Goal: Information Seeking & Learning: Understand process/instructions

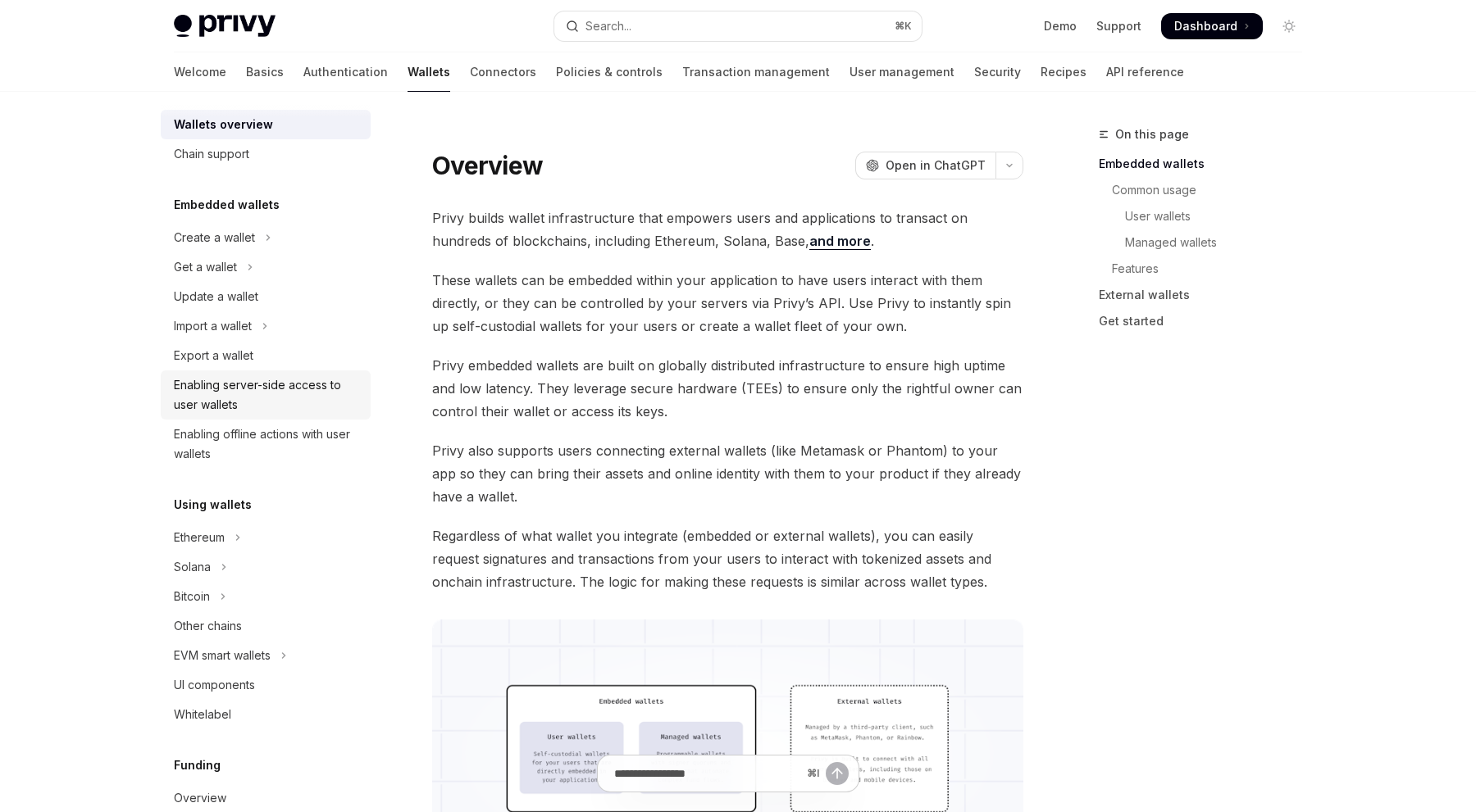
scroll to position [22, 0]
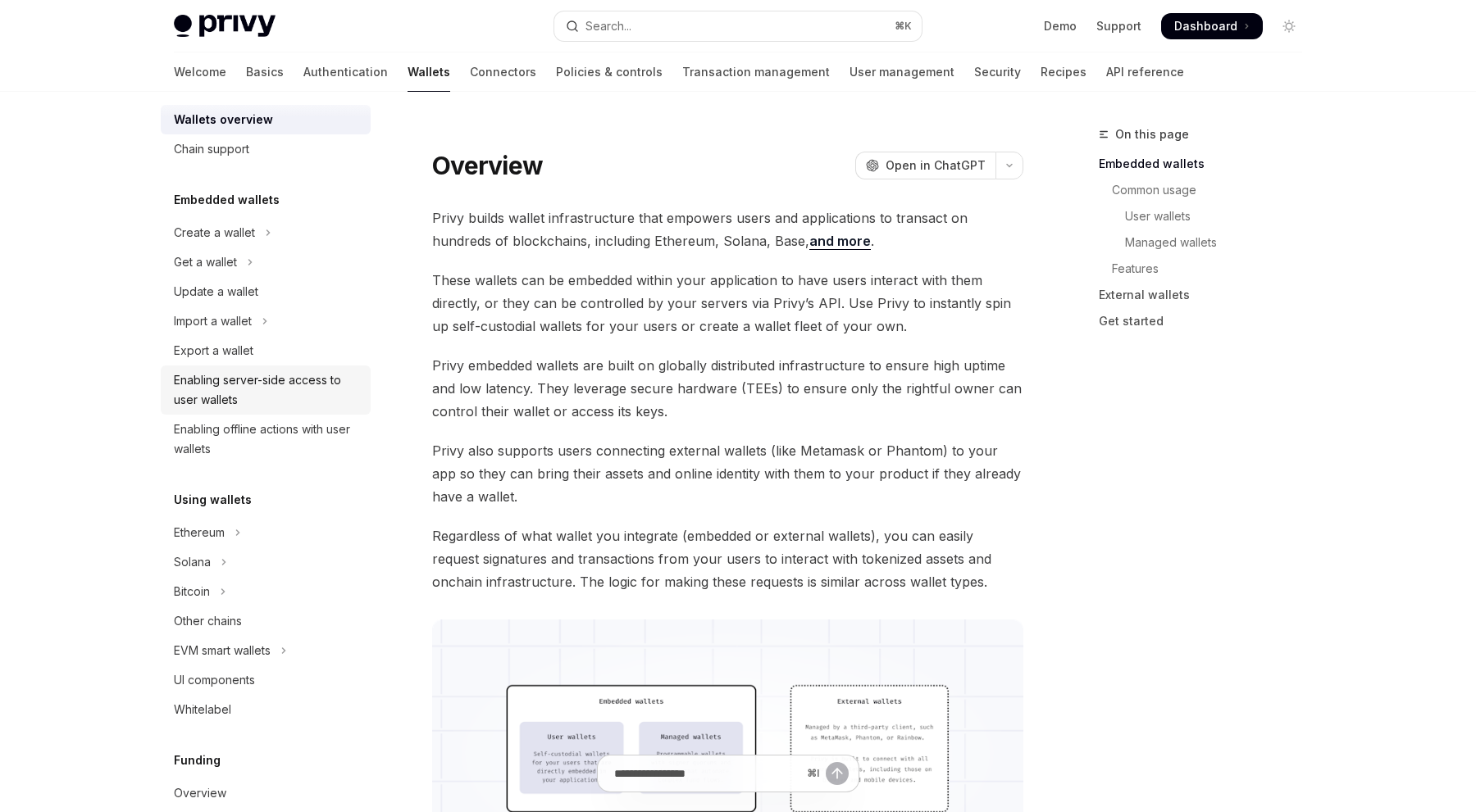
click at [291, 413] on link "Enabling server-side access to user wallets" at bounding box center [265, 390] width 210 height 49
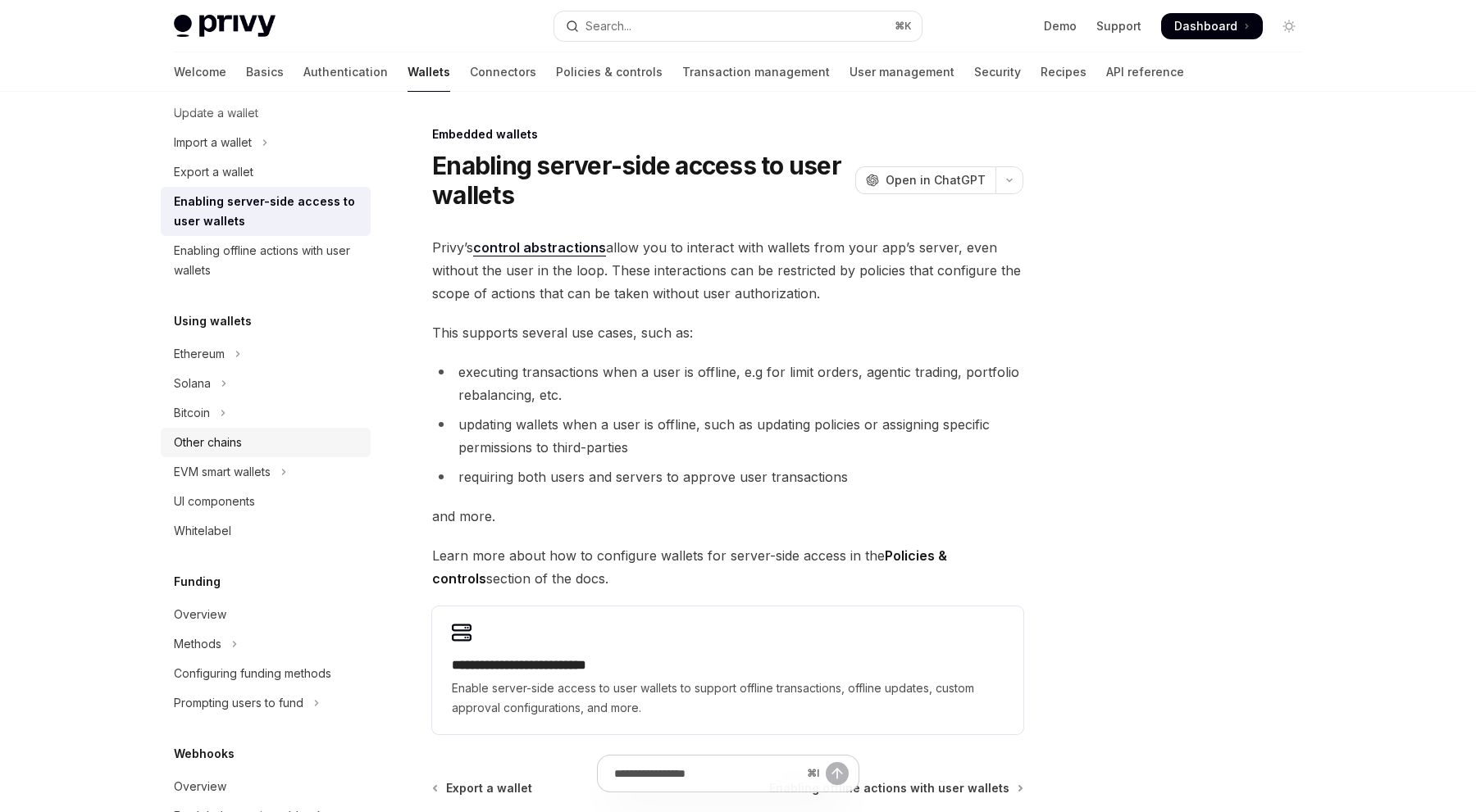
scroll to position [304, 0]
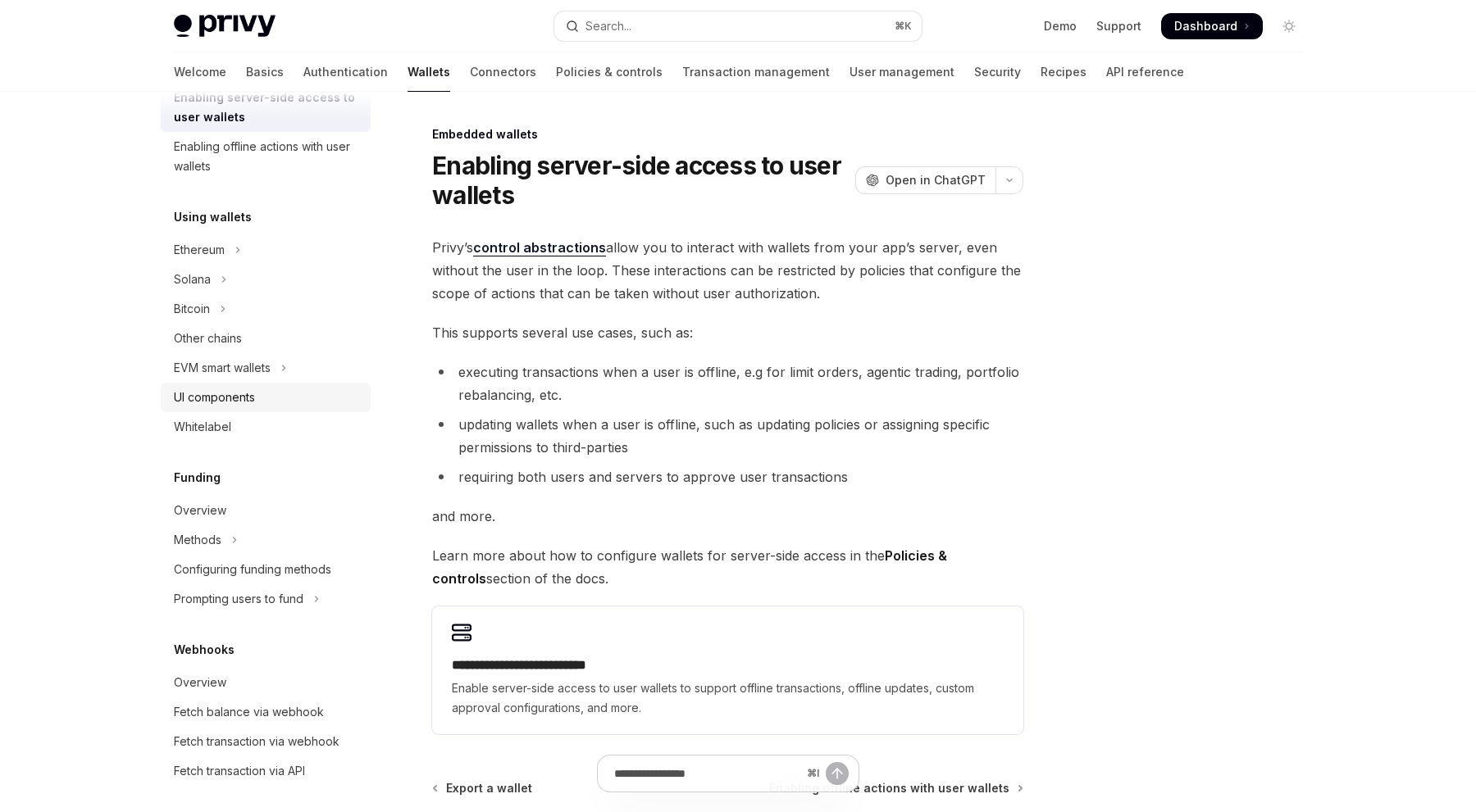
click at [270, 400] on div "UI components" at bounding box center [267, 398] width 187 height 20
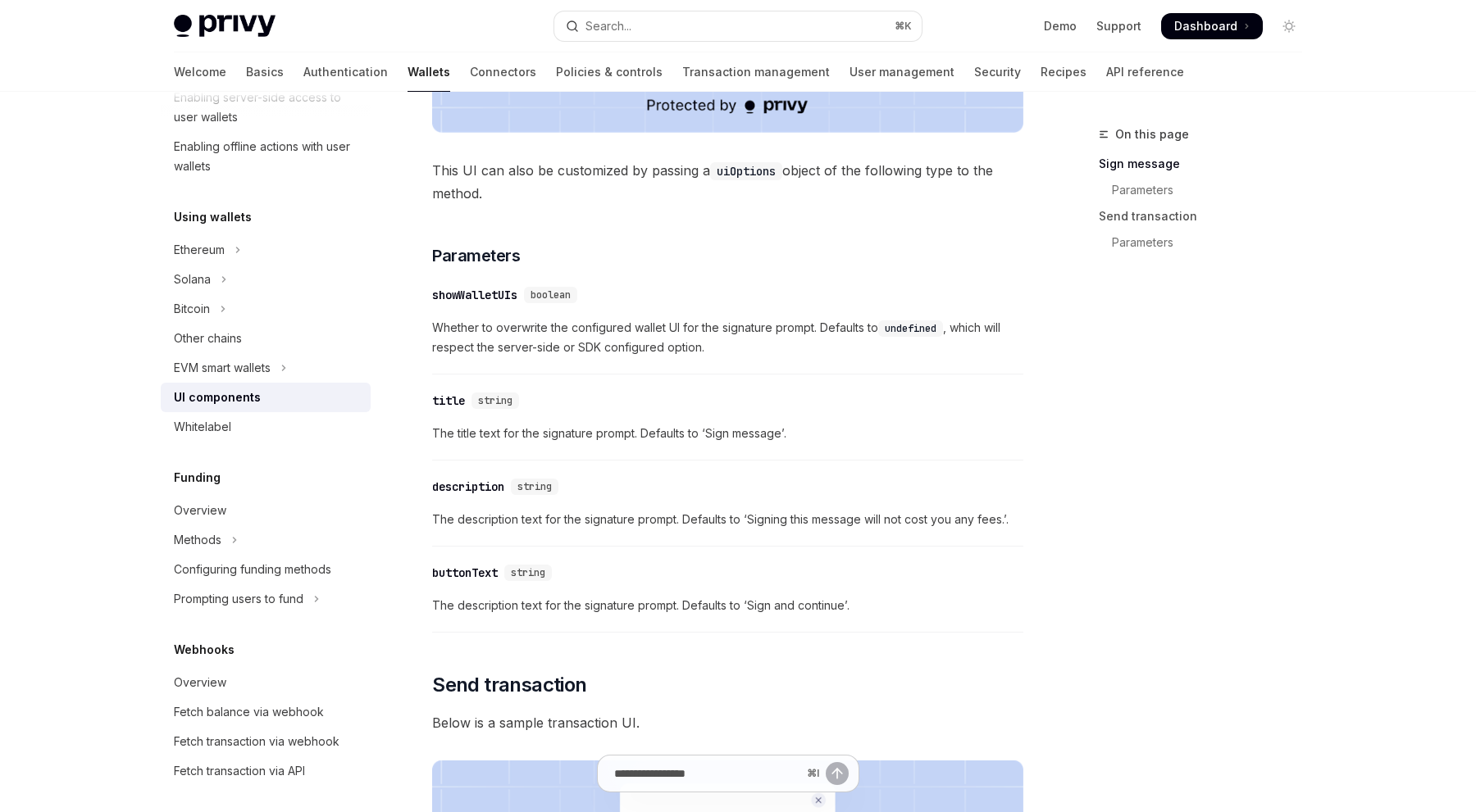
scroll to position [860, 0]
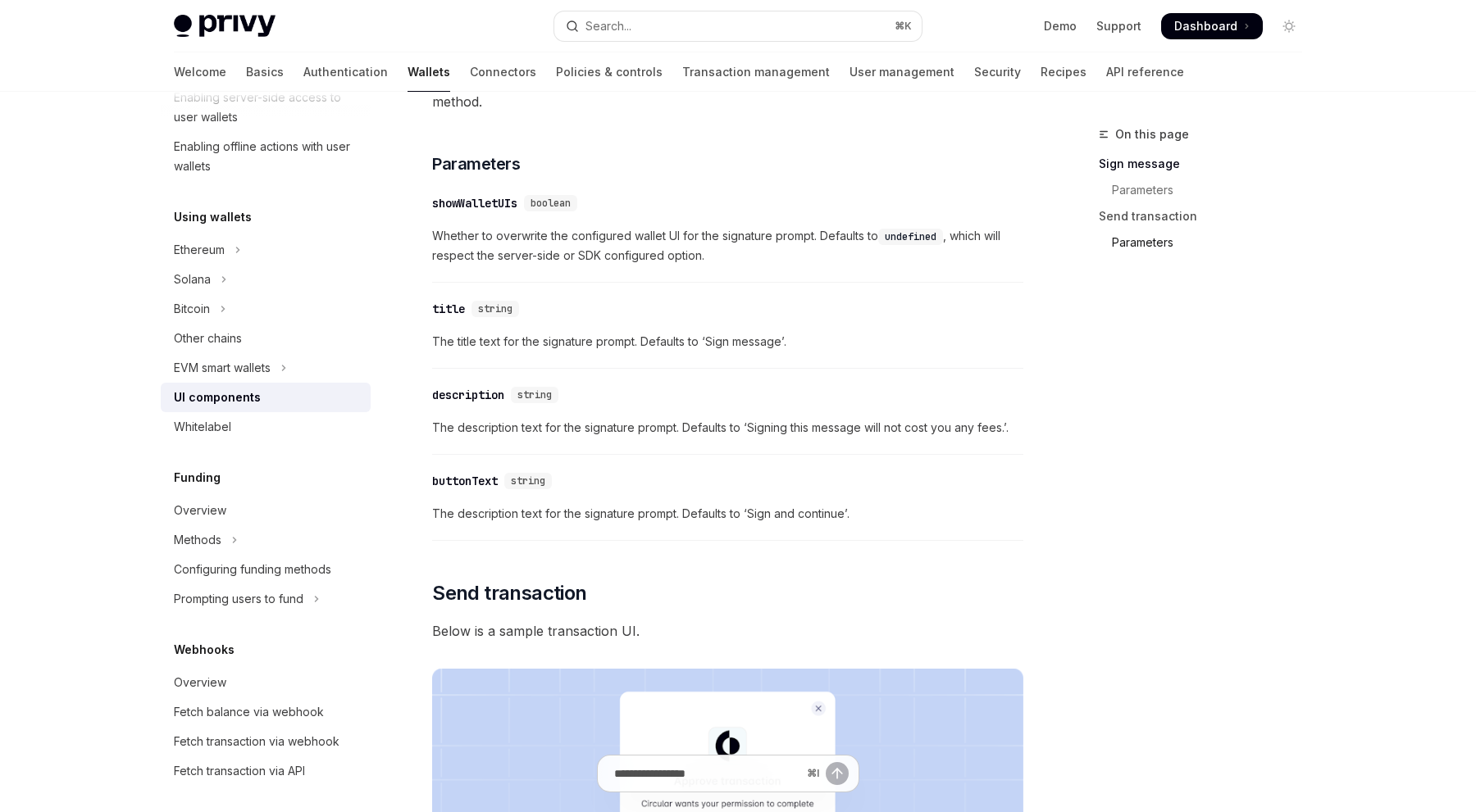
click at [1146, 243] on link "Parameters" at bounding box center [1207, 242] width 216 height 26
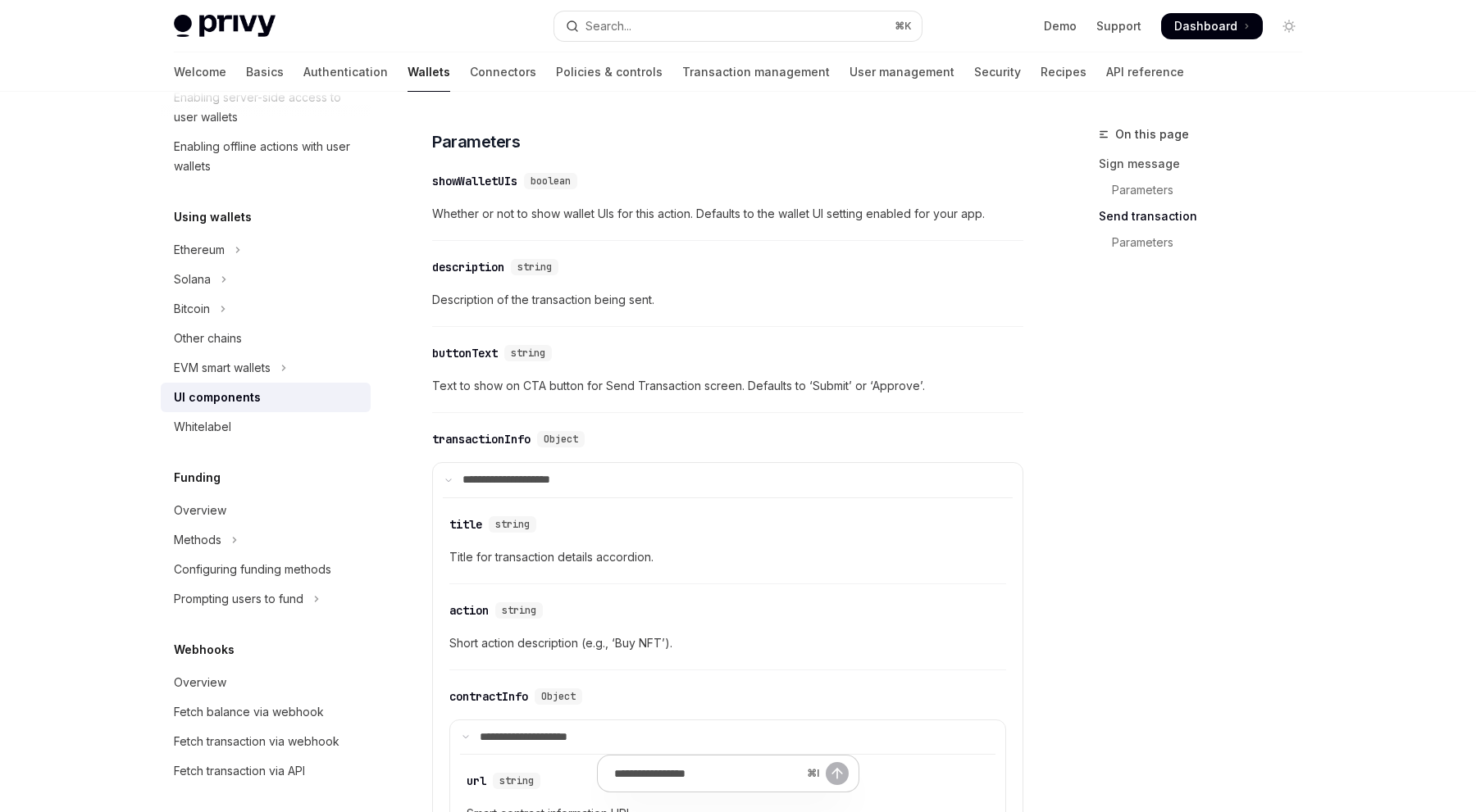
scroll to position [1938, 0]
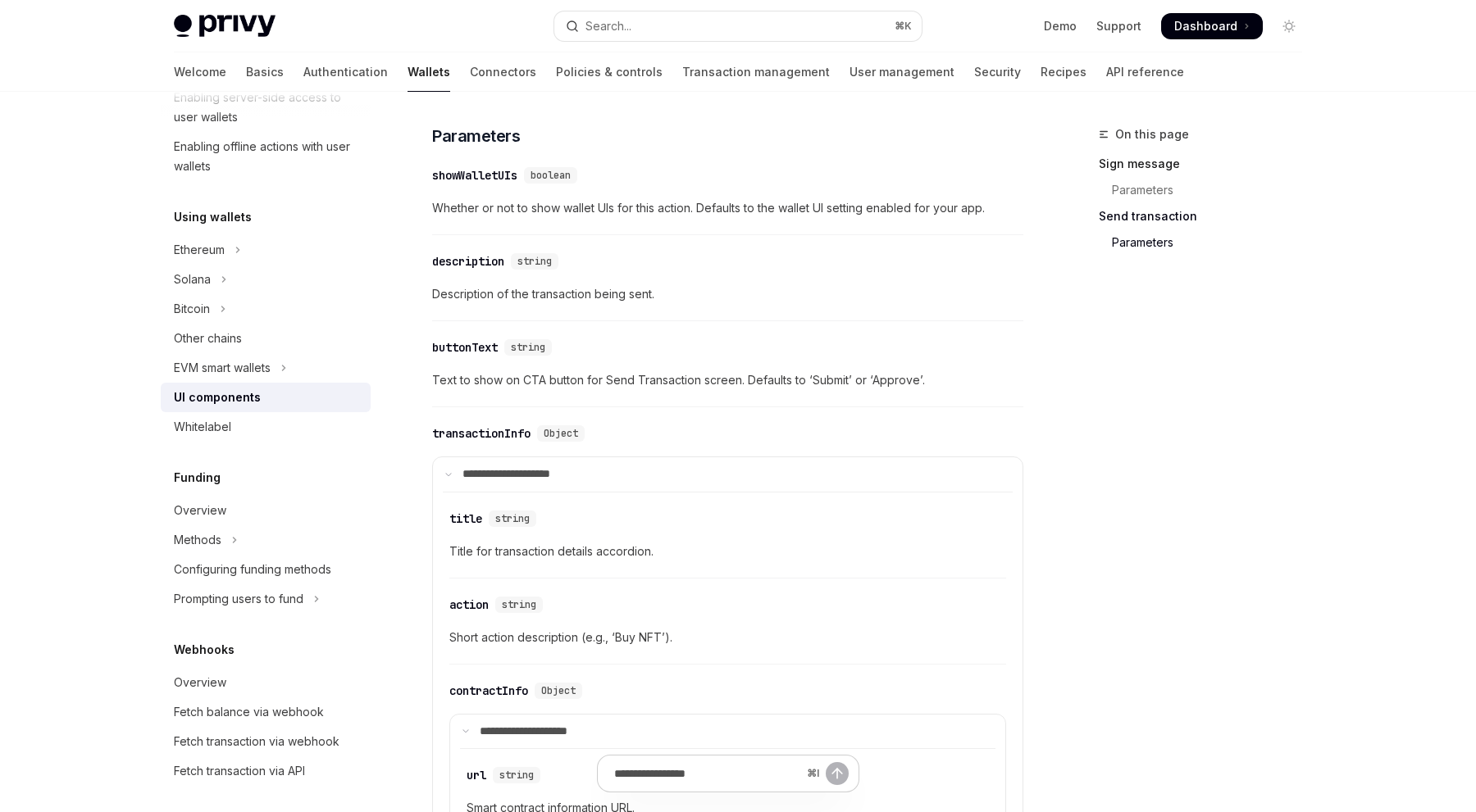
click at [1127, 156] on link "Sign message" at bounding box center [1207, 164] width 216 height 26
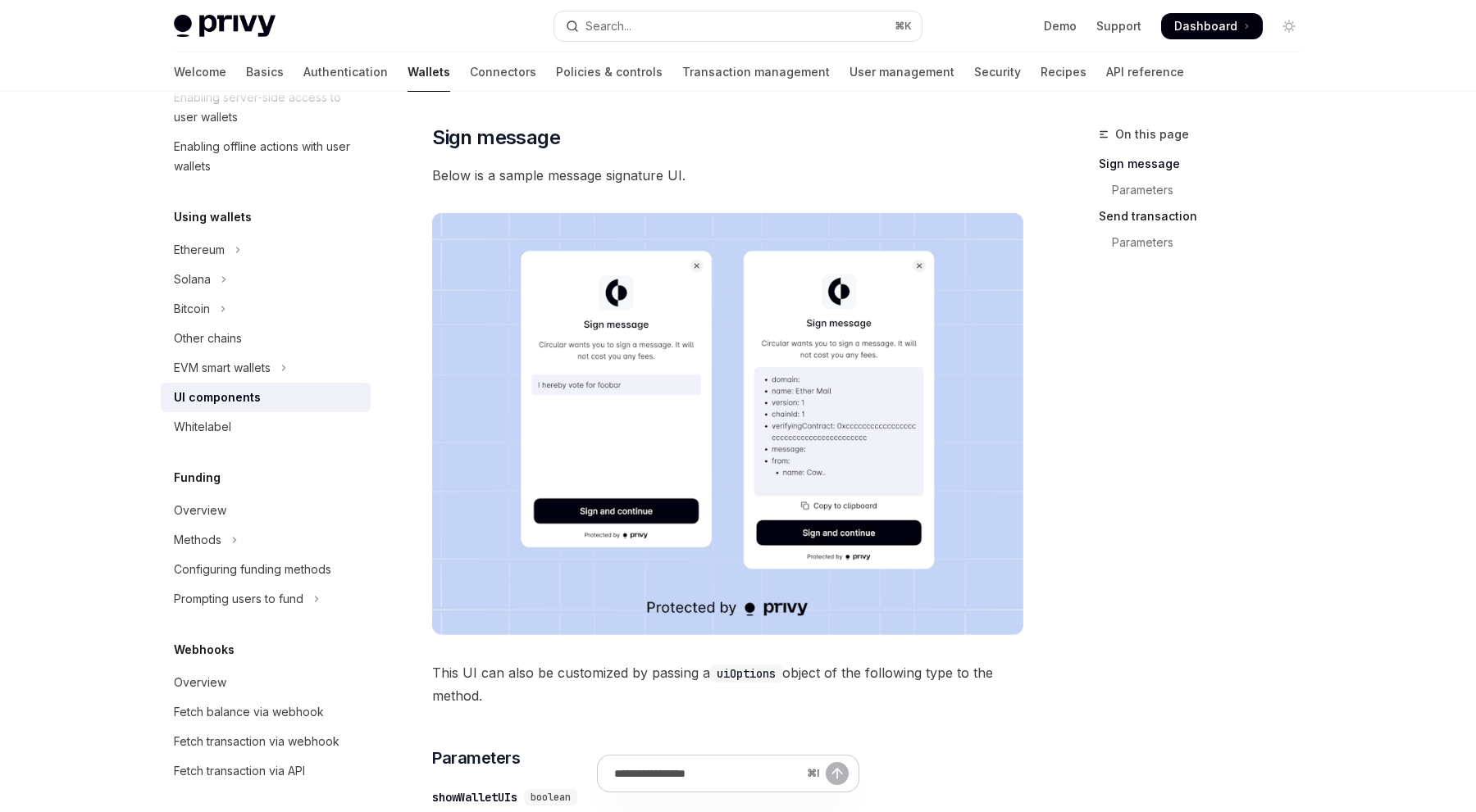
click at [1153, 218] on link "Send transaction" at bounding box center [1207, 216] width 216 height 26
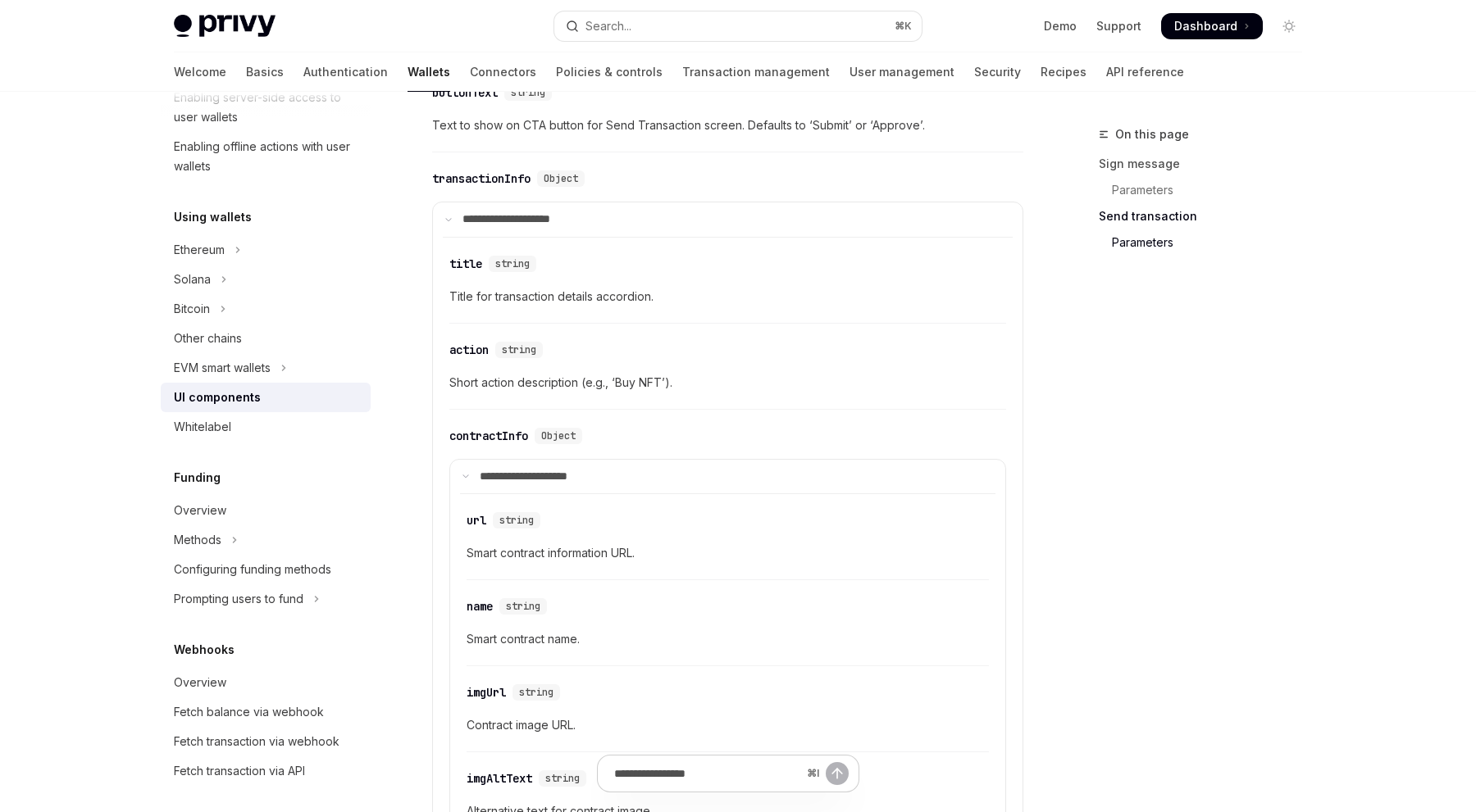
scroll to position [2259, 0]
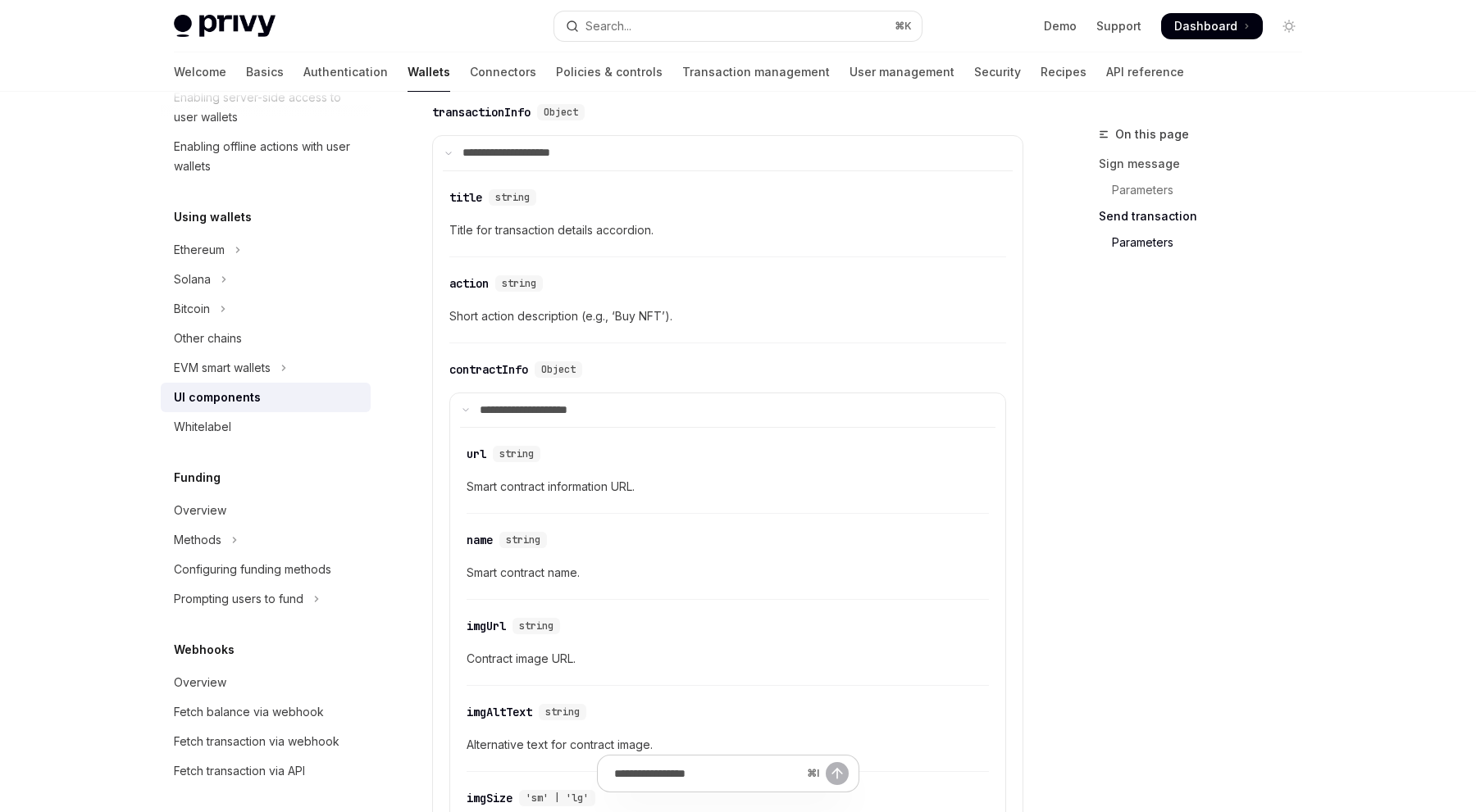
click at [310, 442] on div "Wallets overview Chain support Embedded wallets Create a wallet Get a wallet Up…" at bounding box center [265, 442] width 210 height 1257
click at [295, 426] on div "Whitelabel" at bounding box center [267, 427] width 187 height 20
type textarea "*"
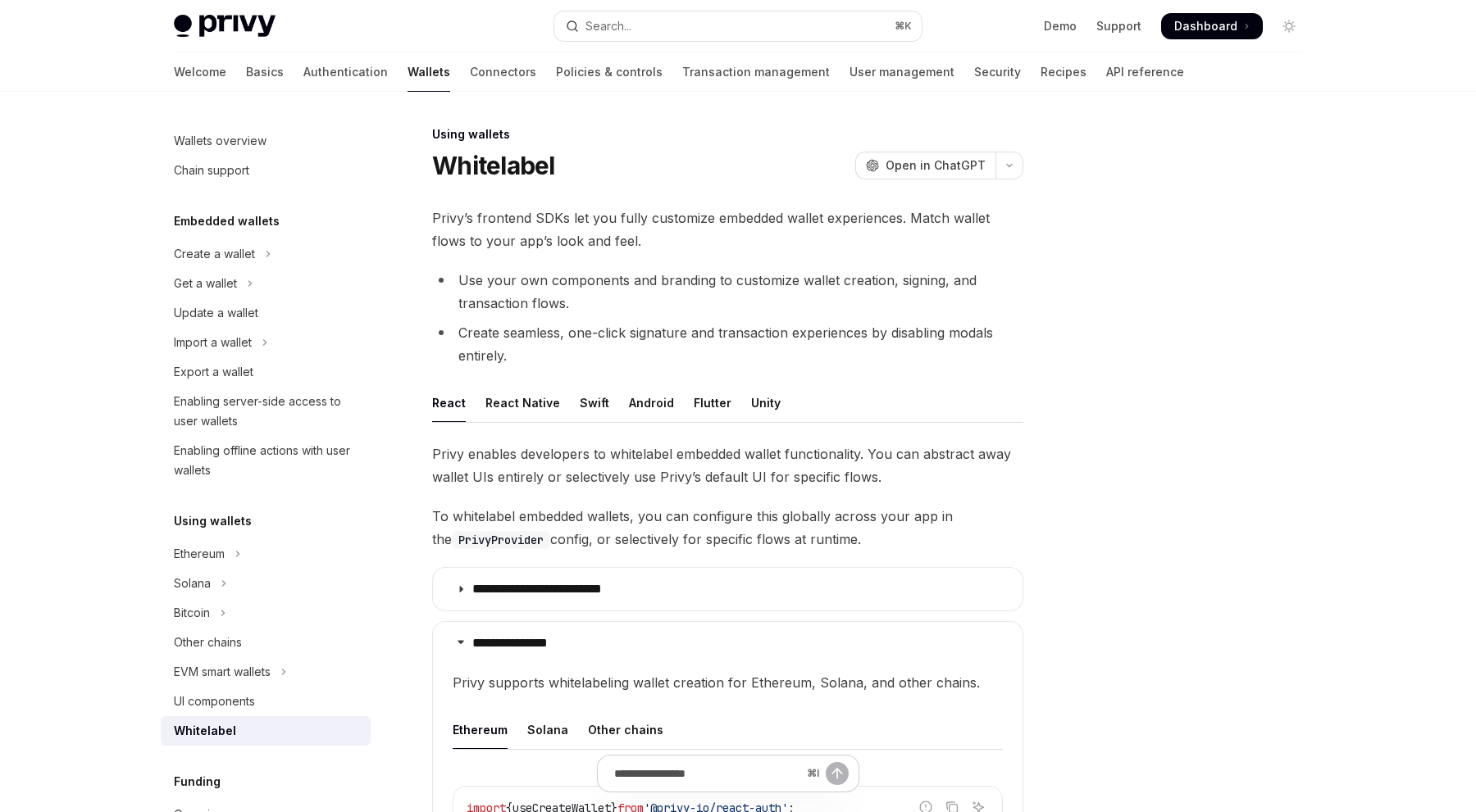
click at [820, 318] on ul "Use your own components and branding to customize wallet creation, signing, and…" at bounding box center [727, 318] width 591 height 99
